Goal: Connect with others

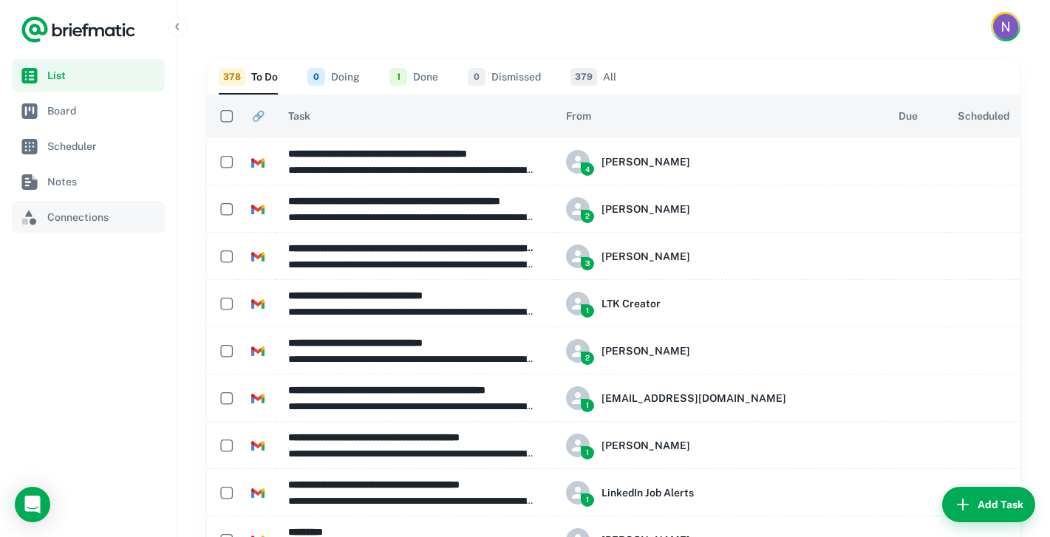
click at [48, 225] on span "Connections" at bounding box center [103, 217] width 112 height 16
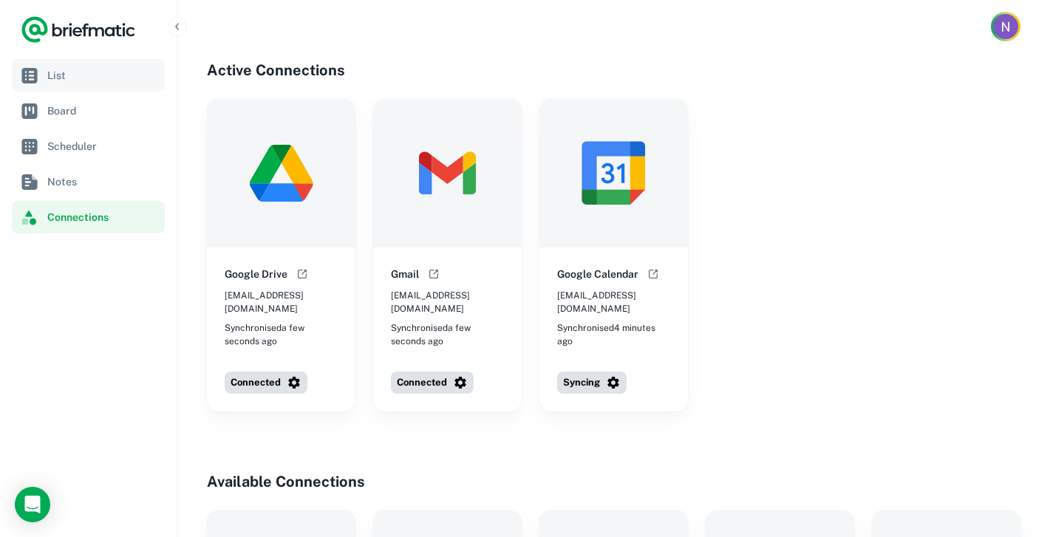
click at [66, 64] on link "List" at bounding box center [88, 75] width 153 height 33
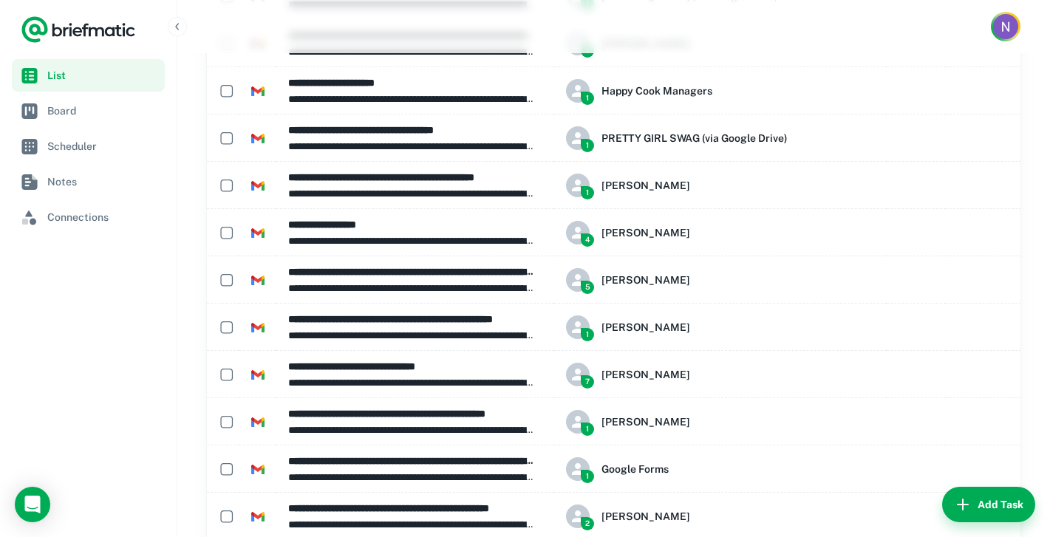
scroll to position [1535, 0]
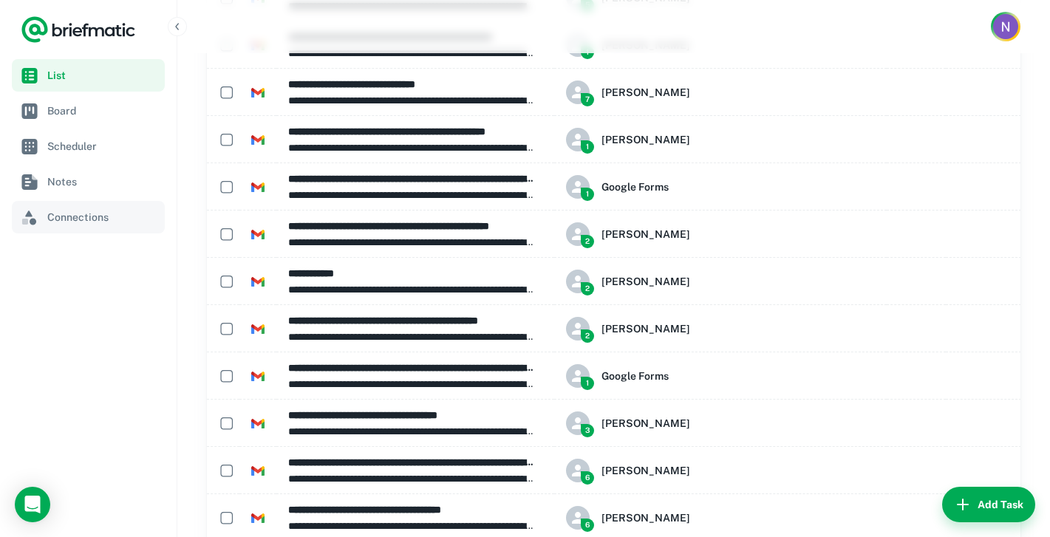
click at [52, 211] on span "Connections" at bounding box center [103, 217] width 112 height 16
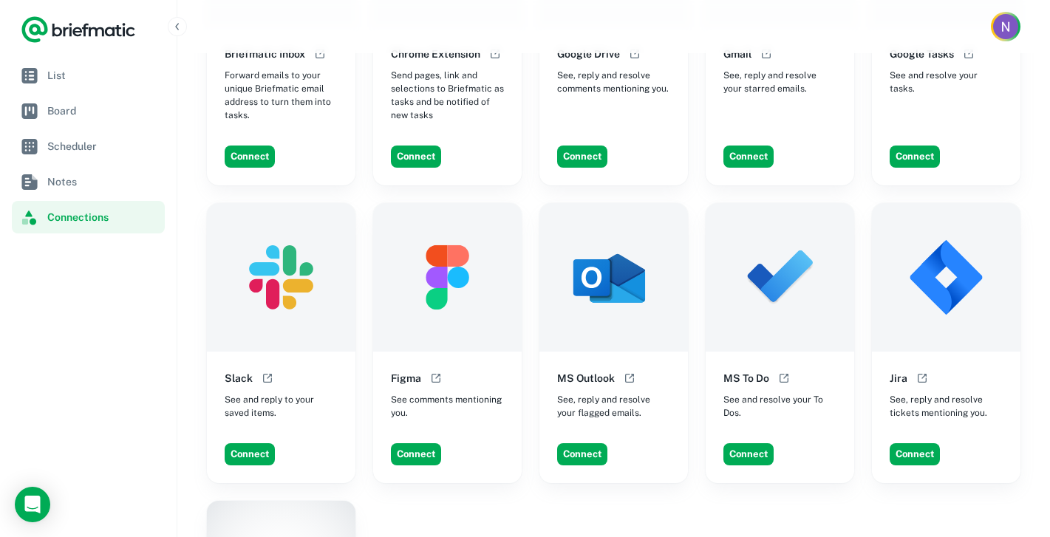
scroll to position [677, 0]
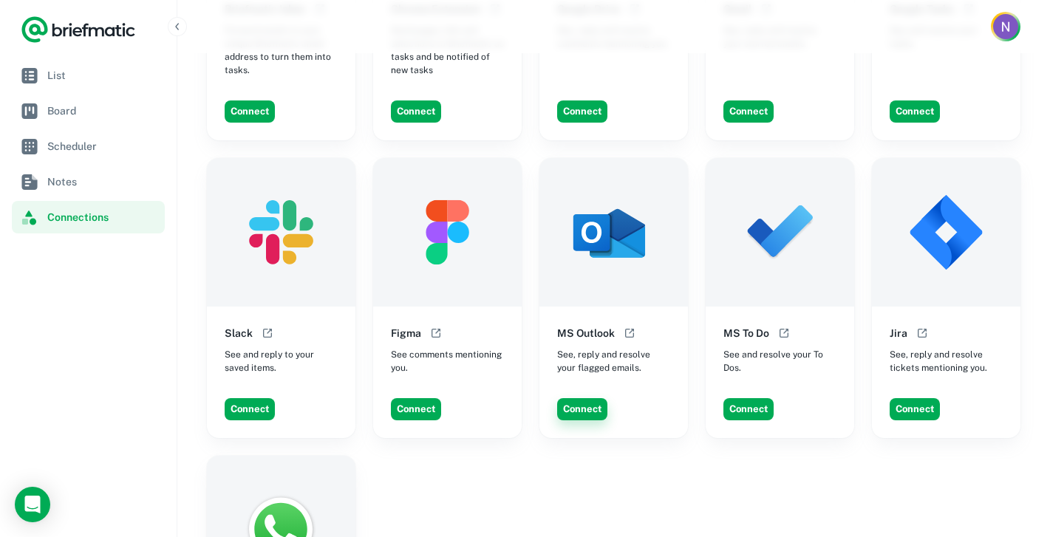
click at [571, 402] on button "Connect" at bounding box center [582, 409] width 50 height 22
click at [592, 398] on button "Connect" at bounding box center [582, 409] width 50 height 22
